Goal: Check status: Check status

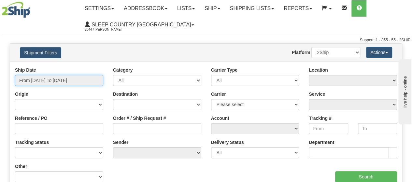
click at [62, 75] on input "From [DATE] To [DATE]" at bounding box center [59, 80] width 88 height 11
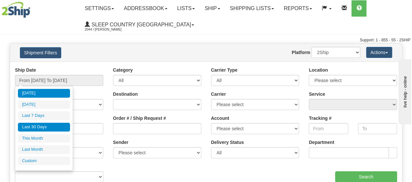
click at [36, 128] on li "Last 30 Days" at bounding box center [44, 127] width 52 height 9
type input "From [DATE] To [DATE]"
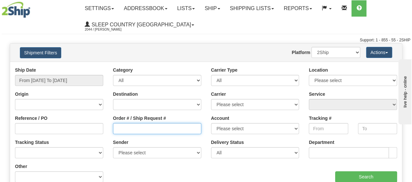
click at [123, 126] on input "Order # / Ship Request #" at bounding box center [157, 128] width 88 height 11
paste input "9000I039769*A"
type input "9000I039769"
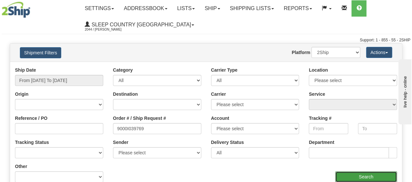
click at [367, 172] on input "Search" at bounding box center [366, 176] width 62 height 11
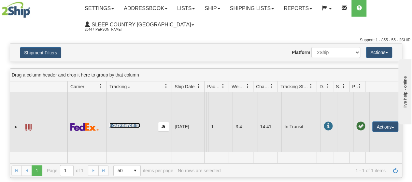
click at [113, 125] on link "392733174380" at bounding box center [125, 125] width 30 height 5
